Goal: Task Accomplishment & Management: Manage account settings

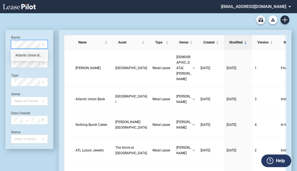
click at [28, 55] on div "Atlantic Union Bank" at bounding box center [29, 54] width 28 height 5
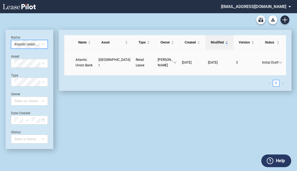
click at [82, 65] on span "Atlantic Union Bank" at bounding box center [84, 62] width 17 height 9
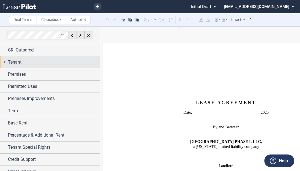
click at [65, 64] on div "Tenant" at bounding box center [54, 62] width 92 height 7
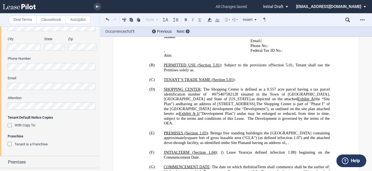
scroll to position [430, 0]
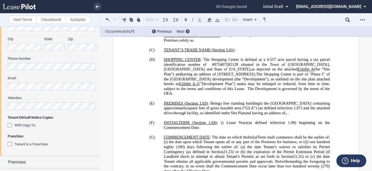
drag, startPoint x: 292, startPoint y: 57, endPoint x: 252, endPoint y: 61, distance: 41.1
click at [249, 62] on span ": The Shopping Center is defined as a 0.557 acre parcel having a tax parcel ide…" at bounding box center [247, 71] width 167 height 29
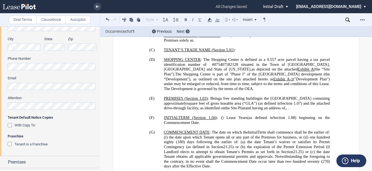
click at [179, 100] on span ") and the attached drive-through facility, as identified on" at bounding box center [247, 104] width 167 height 9
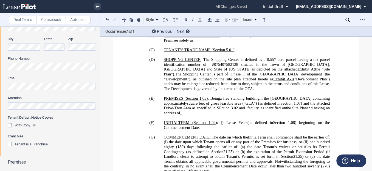
click at [272, 100] on span ") and the attached Drive-Thru Area as specified in SEction 3.02 and facility, a…" at bounding box center [247, 104] width 167 height 9
click at [277, 100] on span ") and the attached Drive-Thru Area as specified in SEction 3.02 and facility, a…" at bounding box center [247, 104] width 167 height 9
click at [274, 100] on span ") and the attached Drive-Thru Area as specified in SEction 3.02 and facility, a…" at bounding box center [247, 104] width 167 height 9
click at [273, 99] on p "(E) PREMISES ( ﻿ Section 1.03 ﻿ ) : Being ﻿ ﻿a ﻿ free standing building in the …" at bounding box center [247, 105] width 166 height 19
click at [258, 100] on span ") and the attached Drive-Thru Area as described in Section 3.02 and as identifi…" at bounding box center [247, 104] width 167 height 9
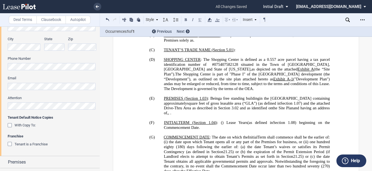
click at [299, 105] on span "and having an address of" at bounding box center [247, 109] width 167 height 9
drag, startPoint x: 313, startPoint y: 95, endPoint x: 317, endPoint y: 99, distance: 6.0
click at [299, 99] on p "(E) PREMISES ( ﻿ Section 1.03 ﻿ ) : Being ﻿ ﻿a ﻿ free standing building in the …" at bounding box center [247, 105] width 166 height 19
click at [210, 100] on span ") and the attached Drive-Thru Area as described in Section 3.02 and as identifi…" at bounding box center [247, 104] width 167 height 9
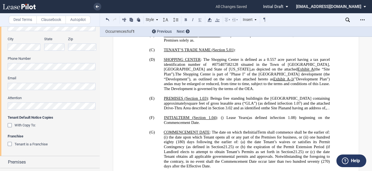
click at [256, 100] on span ") and the attached Drive-Thru Area described in Section 3.02 and as identified …" at bounding box center [247, 104] width 167 height 9
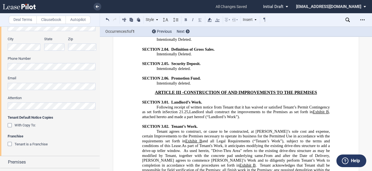
scroll to position [1551, 0]
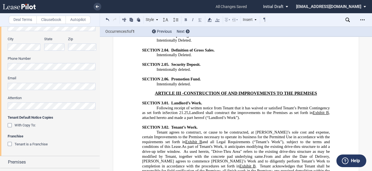
click at [254, 144] on span "As part of Tenant's Work, it anticipates modifying the existing drive-thru stru…" at bounding box center [236, 151] width 189 height 14
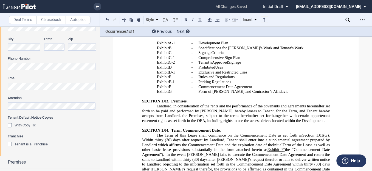
scroll to position [991, 0]
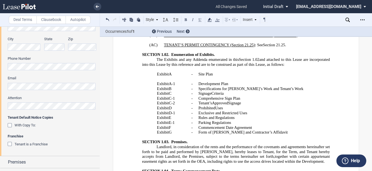
click at [299, 144] on p "Landlord, in consideration of the rents and the performance of the covenants an…" at bounding box center [236, 153] width 188 height 19
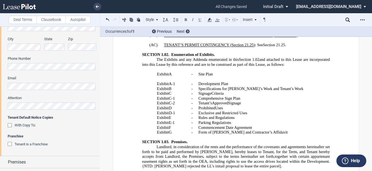
click at [176, 153] on span "together with certain appurtenant easement rights as set forth in the OEA, incl…" at bounding box center [236, 160] width 189 height 14
click at [299, 153] on span "together with certain appurtenant easement rights as set forth in the OEA, incl…" at bounding box center [236, 160] width 189 height 14
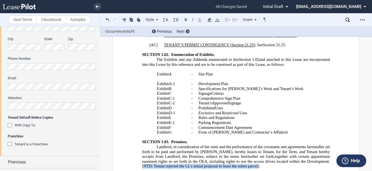
drag, startPoint x: 307, startPoint y: 136, endPoint x: 233, endPoint y: 141, distance: 74.0
click at [233, 153] on span "together with certain appurtenant easement rights as set forth in the OEA, incl…" at bounding box center [236, 160] width 189 height 14
click at [210, 20] on icon at bounding box center [209, 19] width 7 height 7
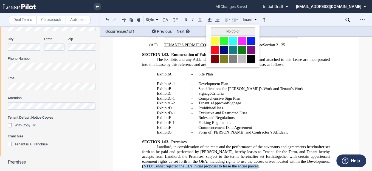
click at [216, 41] on button at bounding box center [215, 41] width 8 height 8
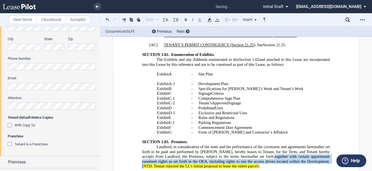
click at [206, 163] on span "NTD: Tennat rejected the LL's initial proposal to lease the entire parcel" at bounding box center [201, 165] width 115 height 5
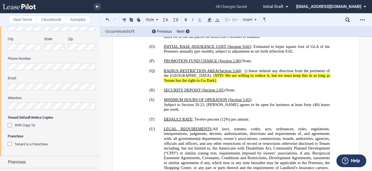
scroll to position [683, 0]
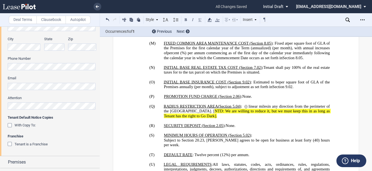
click at [196, 137] on span "Subject to Section 20.23, [PERSON_NAME] agrees to be open for business at least…" at bounding box center [247, 141] width 167 height 9
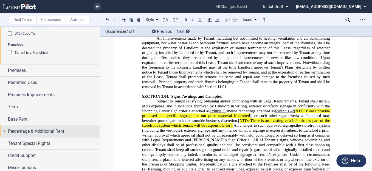
scroll to position [269, 0]
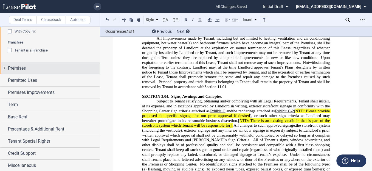
click at [32, 69] on div "Premises" at bounding box center [54, 68] width 92 height 7
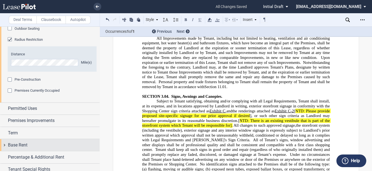
scroll to position [467, 0]
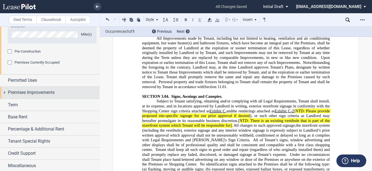
click at [41, 91] on span "Premises Improvements" at bounding box center [31, 92] width 47 height 7
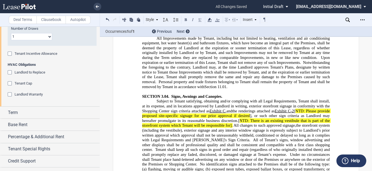
scroll to position [674, 0]
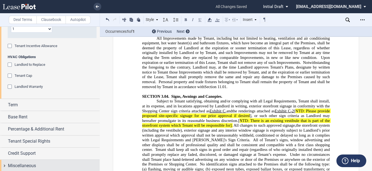
drag, startPoint x: 23, startPoint y: 163, endPoint x: 27, endPoint y: 161, distance: 4.8
click at [24, 163] on span "Miscellaneous" at bounding box center [22, 165] width 28 height 7
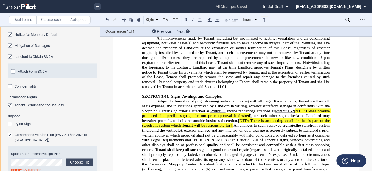
scroll to position [1004, 0]
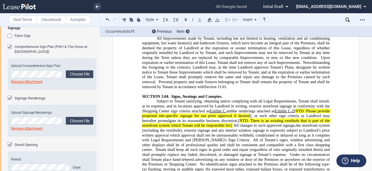
click at [227, 108] on span "," at bounding box center [226, 110] width 1 height 5
click at [230, 108] on span "and" at bounding box center [230, 110] width 6 height 5
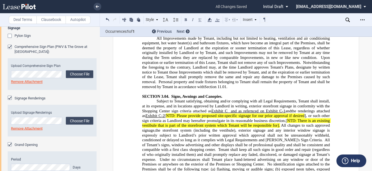
drag, startPoint x: 245, startPoint y: 52, endPoint x: 252, endPoint y: 52, distance: 6.9
click at [245, 108] on span "﻿ and as refernced on Exhibit C-1" at bounding box center [257, 110] width 56 height 5
drag, startPoint x: 280, startPoint y: 52, endPoint x: 224, endPoint y: 48, distance: 56.5
click at [225, 99] on p "Subject to Tenant satisfying, obtaining and/or complying with all Legal Require…" at bounding box center [236, 171] width 188 height 145
drag, startPoint x: 203, startPoint y: 21, endPoint x: 206, endPoint y: 19, distance: 3.6
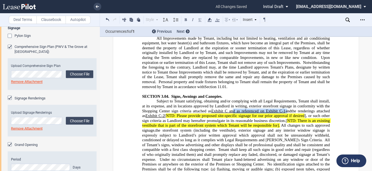
click at [203, 20] on button at bounding box center [200, 19] width 7 height 7
click at [277, 99] on span "Subject to Tenant satisfying, obtaining and/or complying with all Legal Require…" at bounding box center [236, 106] width 189 height 14
drag, startPoint x: 280, startPoint y: 52, endPoint x: 260, endPoint y: 51, distance: 19.5
click at [260, 99] on p "Subject to Tenant satisfying, obtaining and/or complying with all Legal Require…" at bounding box center [236, 171] width 188 height 145
click at [201, 19] on button at bounding box center [200, 19] width 7 height 7
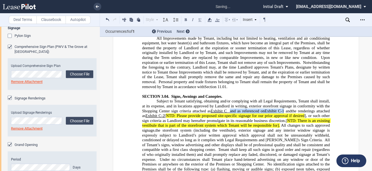
click at [284, 108] on span "and" at bounding box center [287, 110] width 7 height 5
drag, startPoint x: 279, startPoint y: 52, endPoint x: 260, endPoint y: 52, distance: 18.4
click at [265, 108] on span "Exhibit C-1" at bounding box center [274, 110] width 19 height 5
click at [201, 19] on button at bounding box center [200, 19] width 7 height 7
click at [234, 128] on span "the storefront system (including the vestibule), exterior signage and any inter…" at bounding box center [236, 135] width 189 height 14
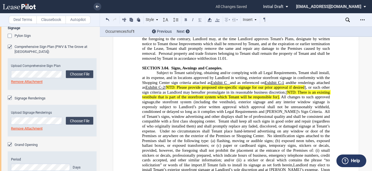
scroll to position [1870, 0]
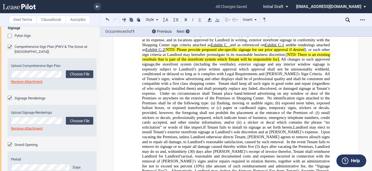
click at [299, 21] on icon at bounding box center [348, 20] width 4 height 4
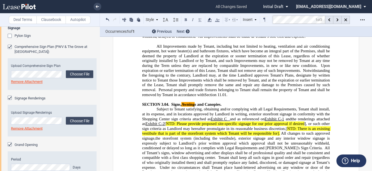
scroll to position [1762, 0]
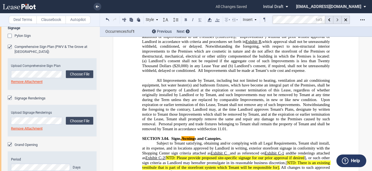
click at [299, 20] on div at bounding box center [338, 20] width 8 height 8
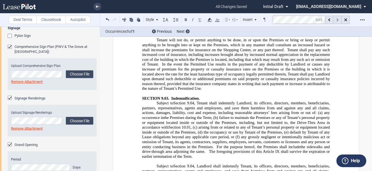
scroll to position [4204, 0]
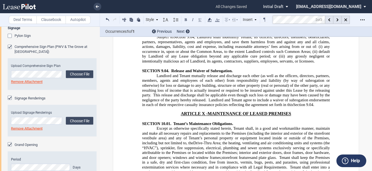
drag, startPoint x: 264, startPoint y: 80, endPoint x: 267, endPoint y: 78, distance: 3.4
click at [299, 19] on use at bounding box center [338, 19] width 2 height 3
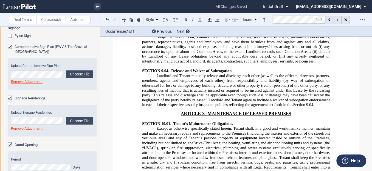
click at [299, 21] on div at bounding box center [338, 20] width 8 height 8
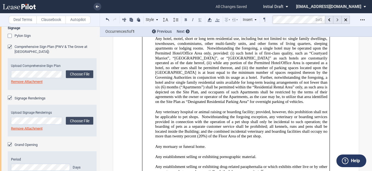
scroll to position [14436, 0]
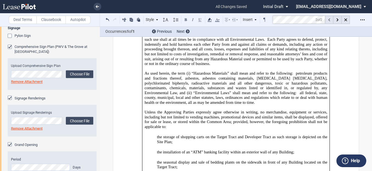
click at [299, 17] on div at bounding box center [329, 20] width 8 height 8
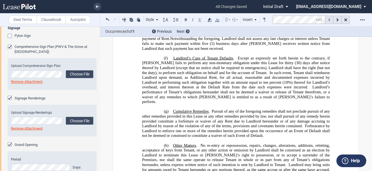
scroll to position [1762, 0]
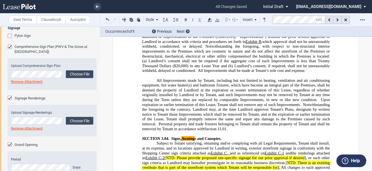
click at [195, 136] on span "Signs, Awning s and Canopies." at bounding box center [196, 138] width 50 height 5
drag, startPoint x: 195, startPoint y: 80, endPoint x: 182, endPoint y: 79, distance: 13.5
click at [182, 136] on span "Signs, Awning s and Canopies." at bounding box center [196, 138] width 50 height 5
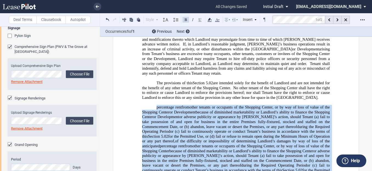
scroll to position [2551, 0]
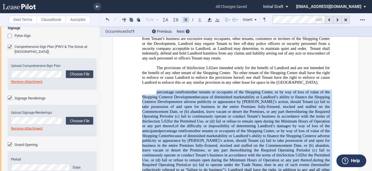
drag, startPoint x: 153, startPoint y: 108, endPoint x: 258, endPoint y: 98, distance: 105.9
click at [266, 101] on p "﻿ percentage rent Percentage Rent from Tenant, if any, or other tenants or occu…" at bounding box center [236, 162] width 188 height 145
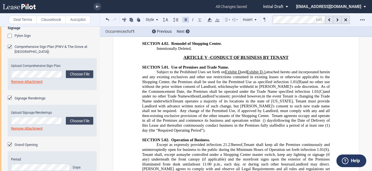
scroll to position [2441, 0]
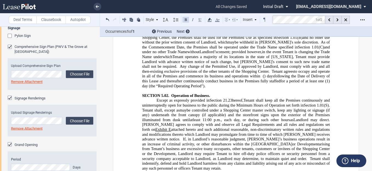
drag, startPoint x: 155, startPoint y: 111, endPoint x: 273, endPoint y: 140, distance: 121.9
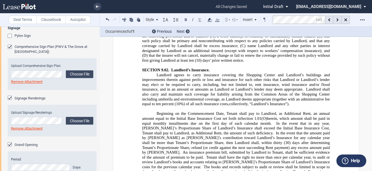
scroll to position [3803, 0]
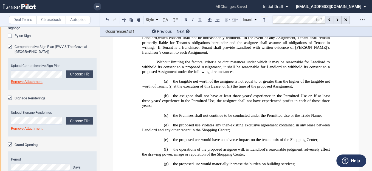
scroll to position [4638, 0]
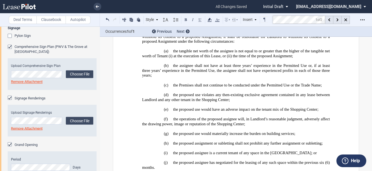
drag, startPoint x: 212, startPoint y: 108, endPoint x: 141, endPoint y: 107, distance: 71.7
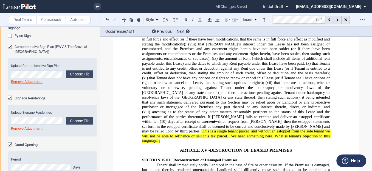
scroll to position [5495, 0]
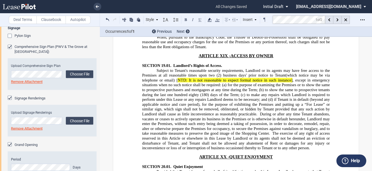
scroll to position [6967, 0]
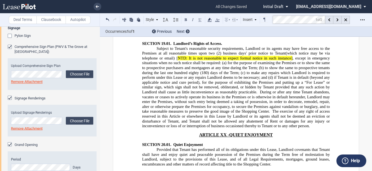
drag, startPoint x: 285, startPoint y: 144, endPoint x: 255, endPoint y: 144, distance: 30.5
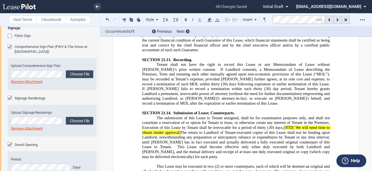
scroll to position [7801, 0]
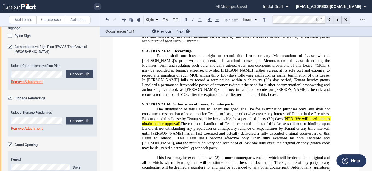
scroll to position [7759, 0]
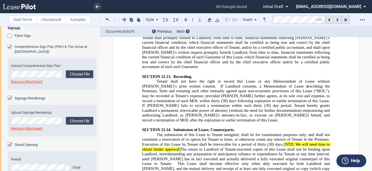
drag, startPoint x: 167, startPoint y: 158, endPoint x: 148, endPoint y: 80, distance: 79.9
click at [229, 21] on icon at bounding box center [227, 19] width 7 height 7
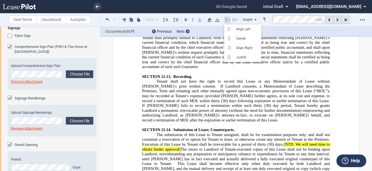
scroll to position [7791, 0]
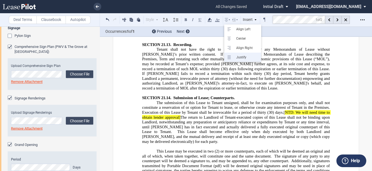
click at [239, 57] on div "Justify" at bounding box center [246, 57] width 25 height 5
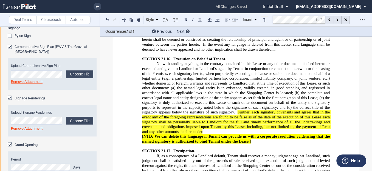
scroll to position [7945, 0]
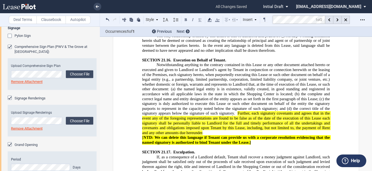
drag, startPoint x: 154, startPoint y: 94, endPoint x: 188, endPoint y: 95, distance: 34.1
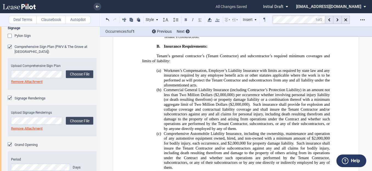
scroll to position [10163, 0]
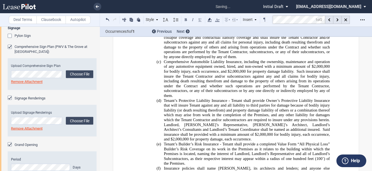
scroll to position [10295, 0]
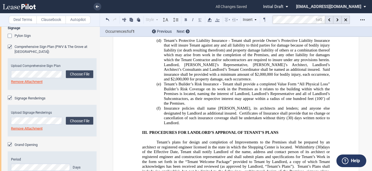
drag, startPoint x: 232, startPoint y: 63, endPoint x: 218, endPoint y: 64, distance: 13.8
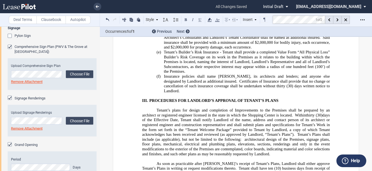
scroll to position [10383, 0]
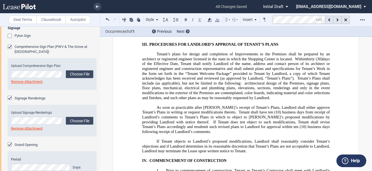
drag, startPoint x: 300, startPoint y: 55, endPoint x: 178, endPoint y: 60, distance: 122.0
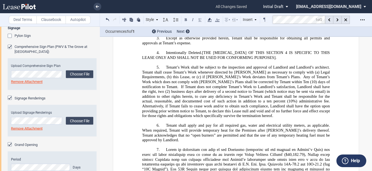
scroll to position [10647, 0]
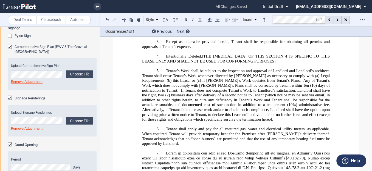
drag, startPoint x: 306, startPoint y: 81, endPoint x: 292, endPoint y: 80, distance: 14.9
drag, startPoint x: 278, startPoint y: 81, endPoint x: 282, endPoint y: 80, distance: 4.4
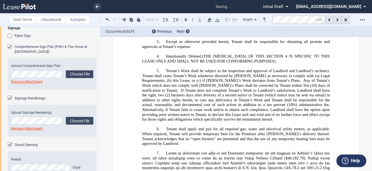
click at [45, 18] on label "Clausebook" at bounding box center [51, 20] width 29 height 8
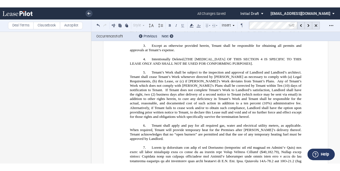
scroll to position [0, 0]
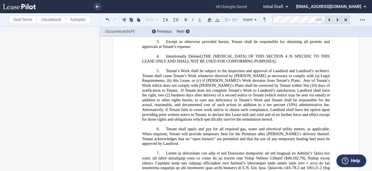
click at [299, 20] on div "Open Lease options menu" at bounding box center [362, 19] width 9 height 9
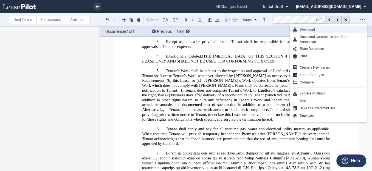
click at [299, 28] on div "Download" at bounding box center [330, 29] width 67 height 5
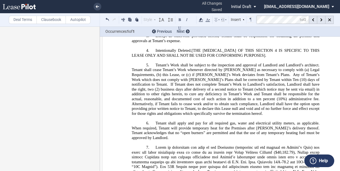
click at [27, 21] on label "Deal Terms" at bounding box center [23, 20] width 28 height 8
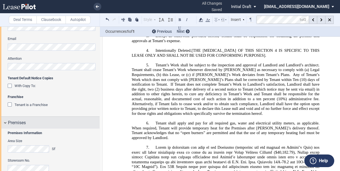
scroll to position [264, 0]
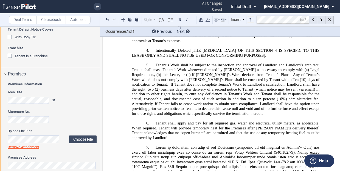
click at [37, 146] on link "Remove Attachment" at bounding box center [24, 146] width 32 height 4
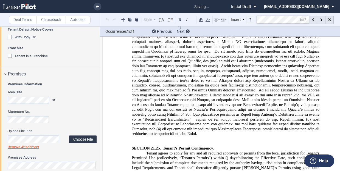
scroll to position [8736, 0]
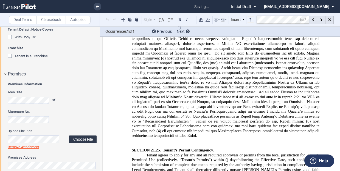
click at [76, 137] on label "Choose File" at bounding box center [82, 139] width 27 height 8
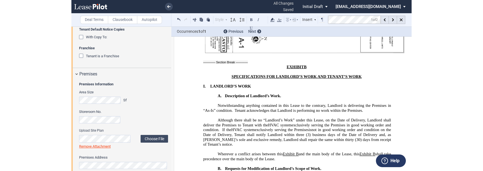
scroll to position [9885, 0]
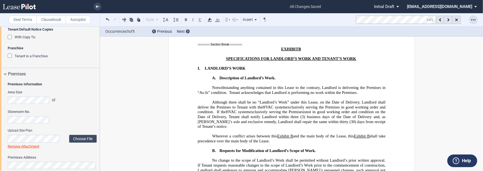
click at [340, 19] on icon "Open Lease options menu" at bounding box center [473, 20] width 4 height 4
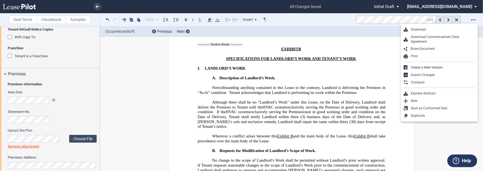
click at [340, 27] on div "Download" at bounding box center [439, 29] width 77 height 7
